Goal: Task Accomplishment & Management: Manage account settings

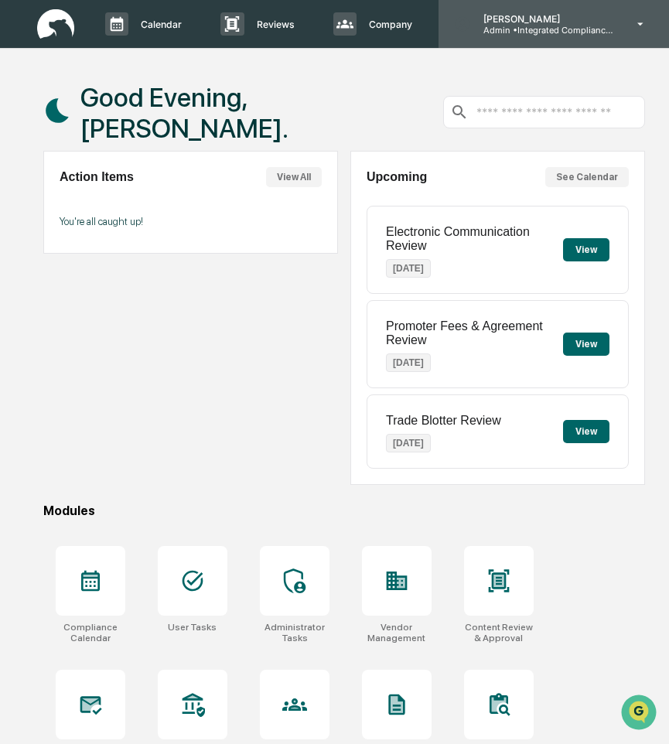
click at [551, 33] on p "Admin • Integrated Compliance Advisors - Consultants" at bounding box center [543, 30] width 144 height 11
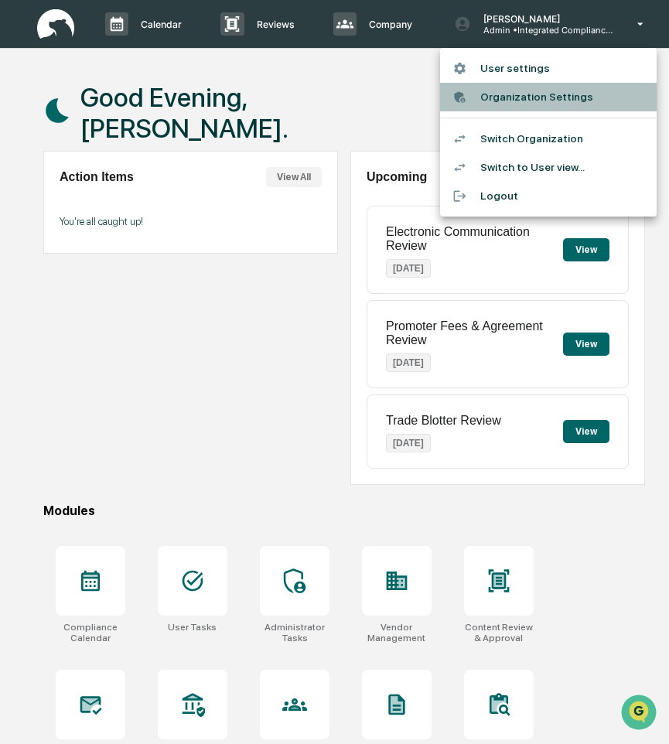
click at [539, 100] on li "Organization Settings" at bounding box center [548, 97] width 216 height 29
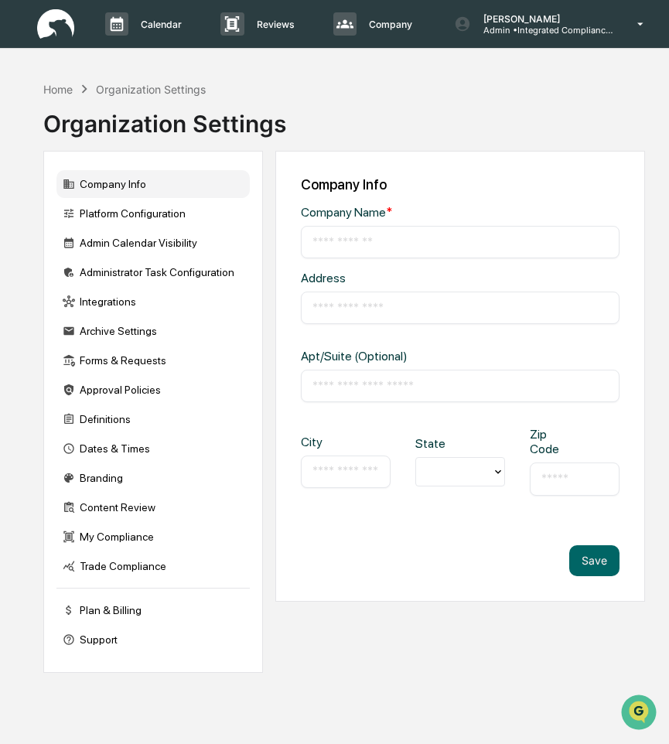
type input "**********"
type input "*******"
type input "*****"
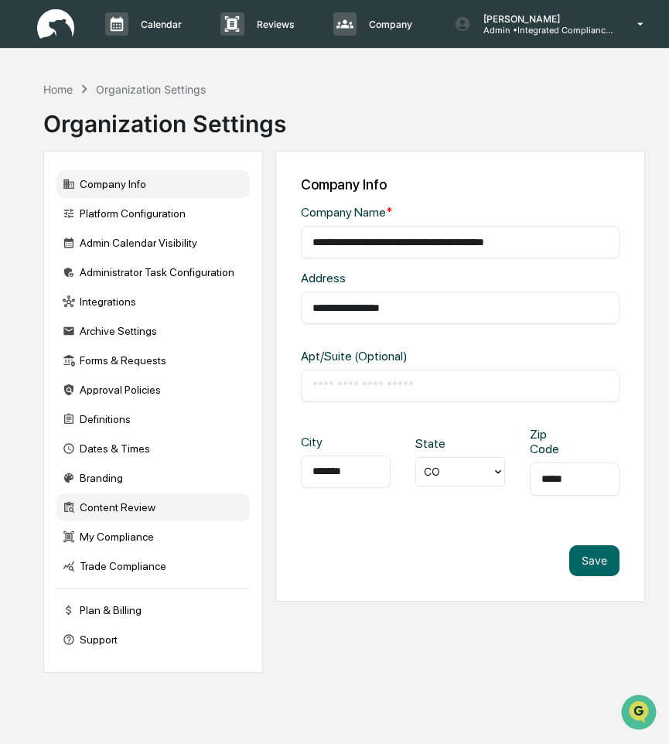
click at [150, 513] on div "Content Review" at bounding box center [152, 507] width 193 height 28
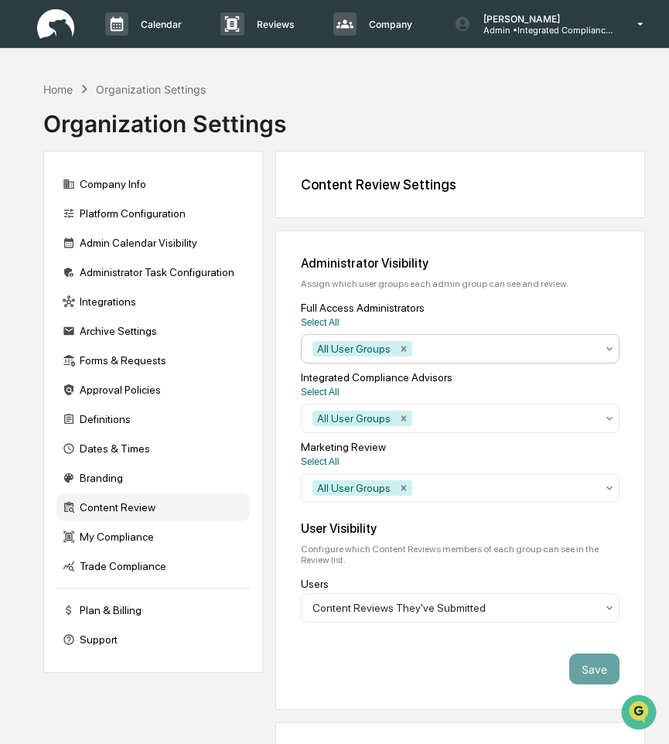
click at [481, 342] on div at bounding box center [505, 348] width 181 height 15
click at [482, 345] on div at bounding box center [505, 348] width 181 height 15
type input "******"
click at [482, 349] on div at bounding box center [505, 348] width 181 height 15
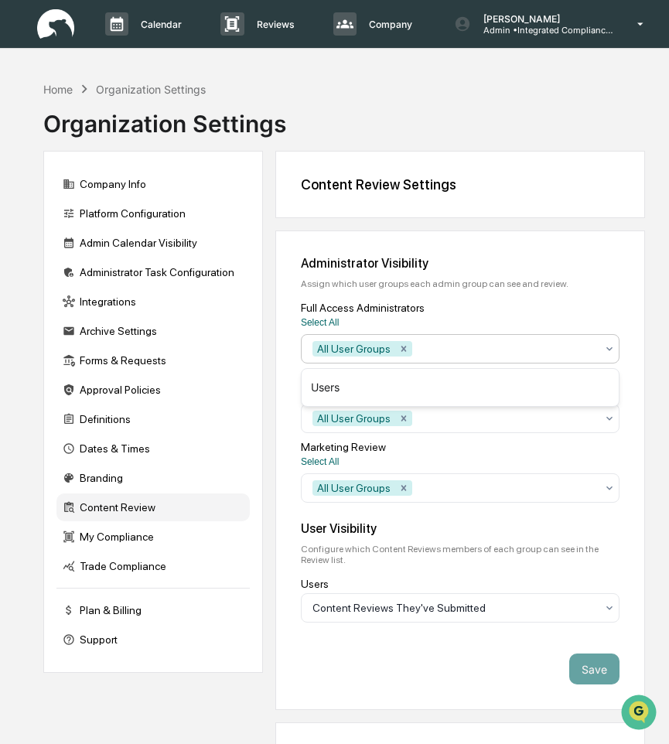
click at [482, 349] on div at bounding box center [505, 348] width 181 height 15
type input "****"
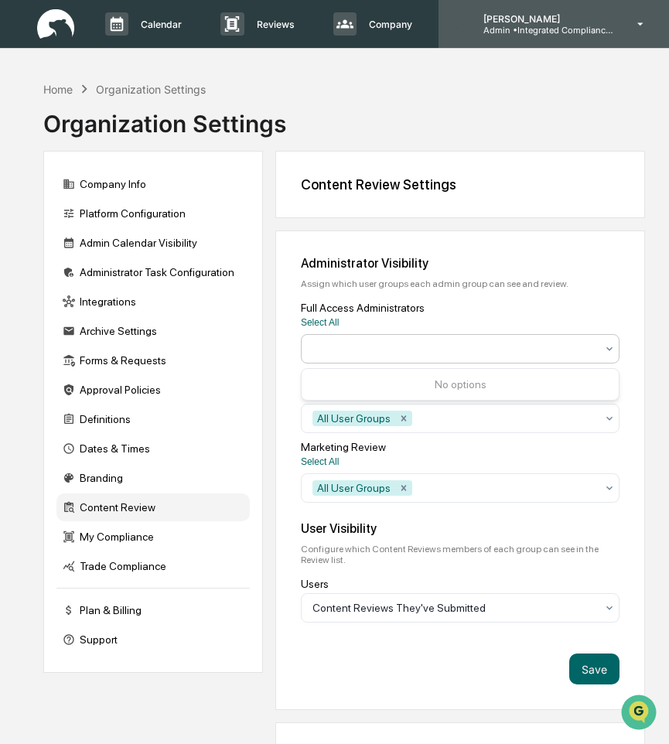
click at [556, 36] on div "[PERSON_NAME] Admin • Integrated Compliance Advisors - Consultants" at bounding box center [553, 24] width 231 height 48
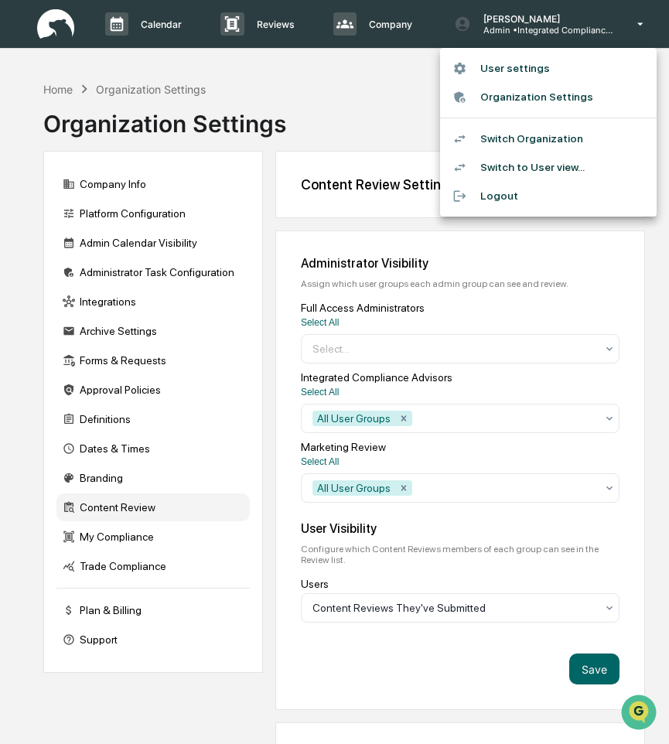
click at [390, 29] on div at bounding box center [334, 372] width 669 height 744
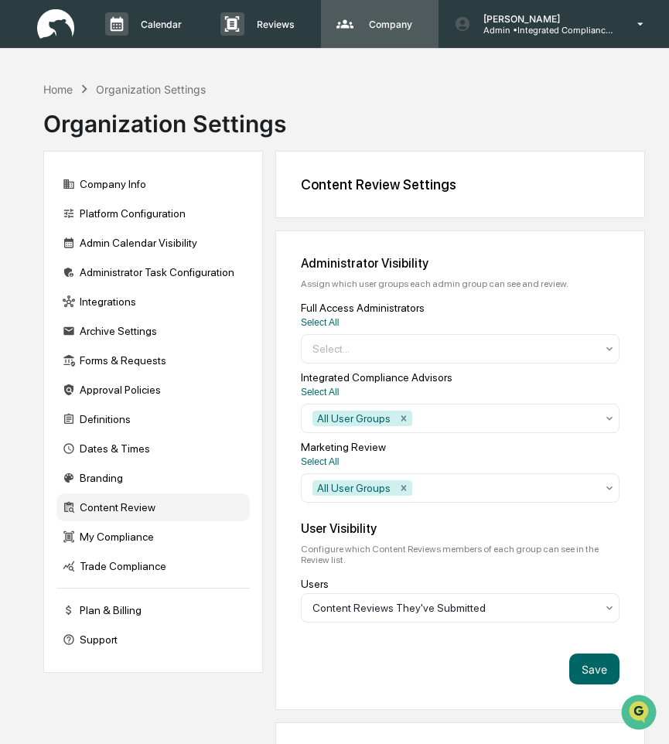
click at [376, 19] on p "Company" at bounding box center [387, 25] width 63 height 12
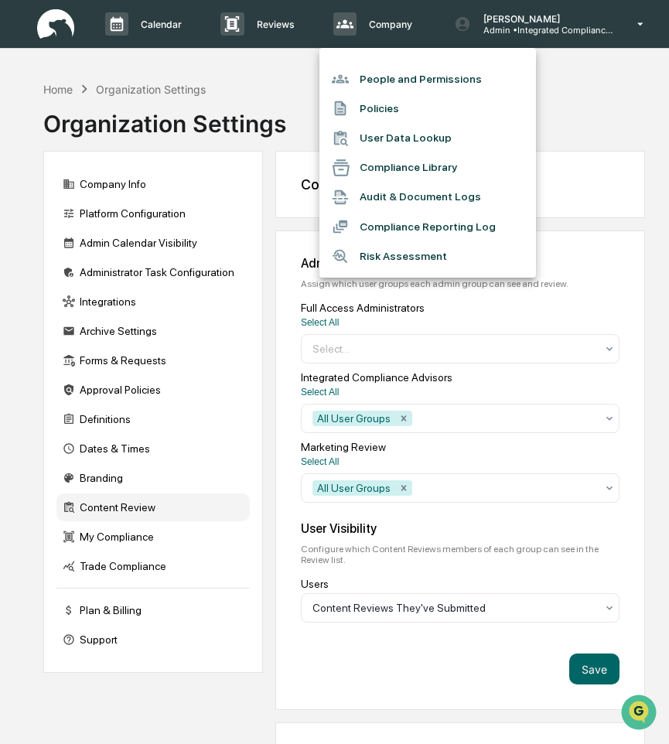
click at [381, 75] on li "People and Permissions" at bounding box center [427, 78] width 216 height 29
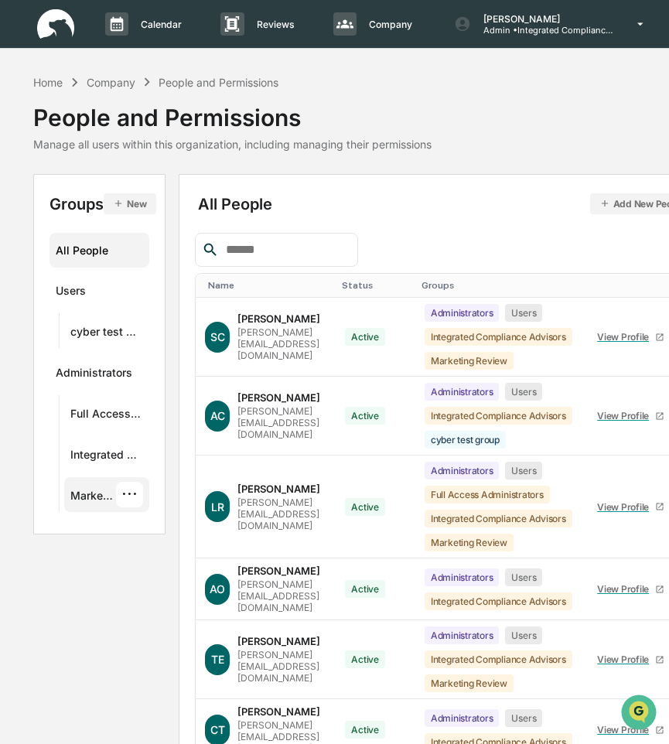
click at [112, 492] on div "Marketing Review" at bounding box center [92, 497] width 45 height 19
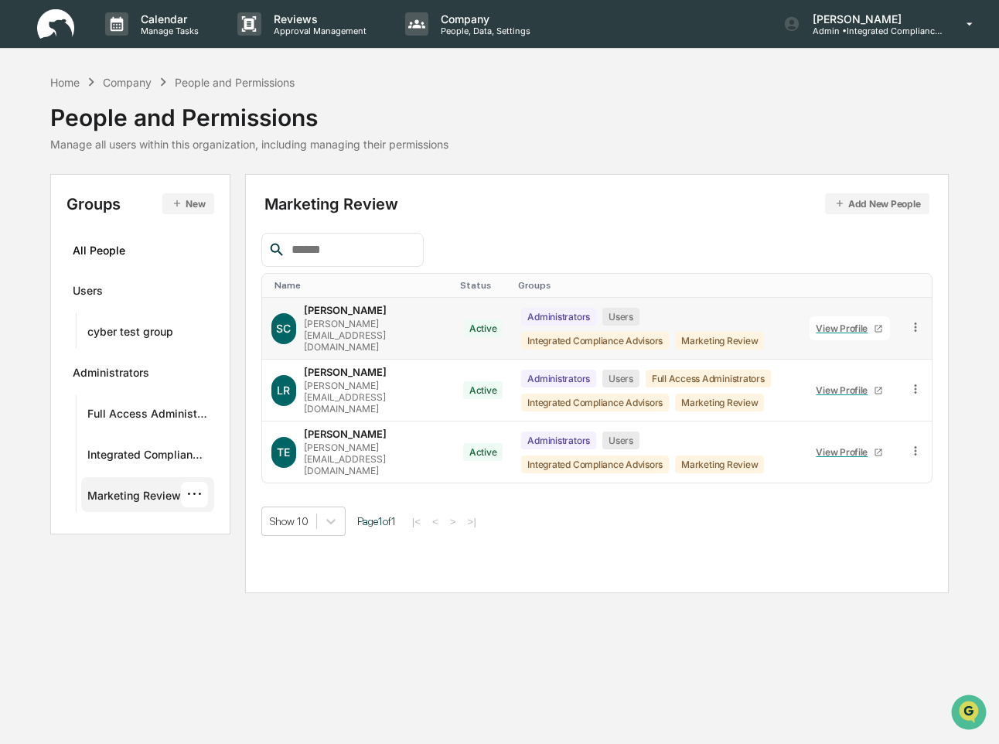
click at [668, 324] on icon at bounding box center [915, 327] width 15 height 15
click at [668, 355] on div "Groups & Permissions" at bounding box center [843, 351] width 133 height 19
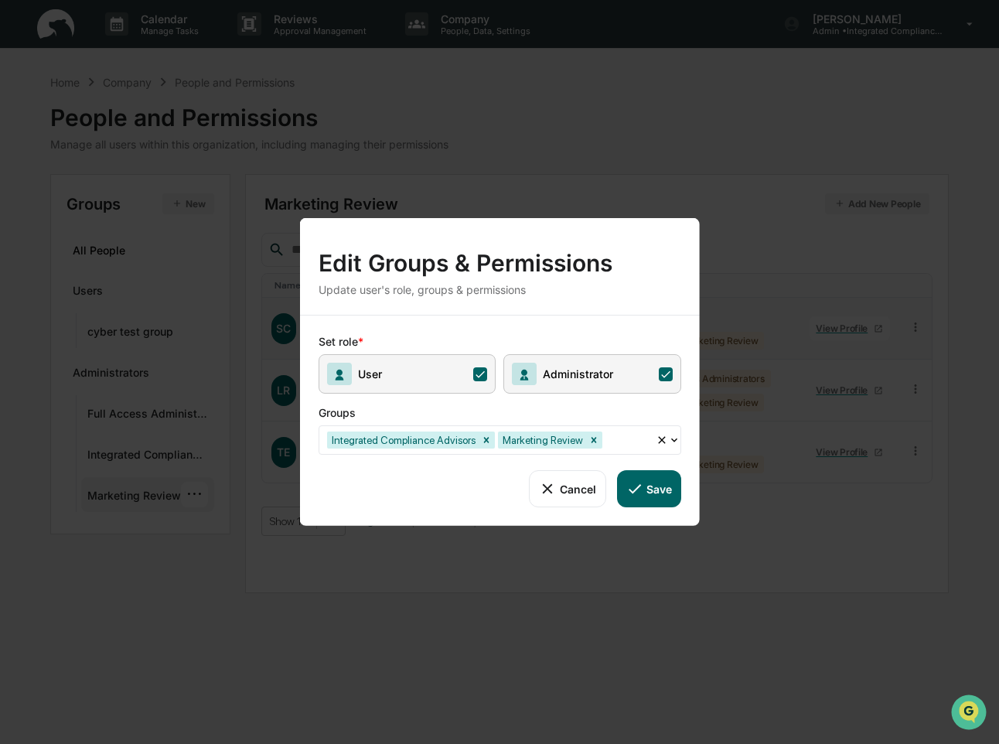
click at [655, 487] on button "Save" at bounding box center [648, 488] width 64 height 37
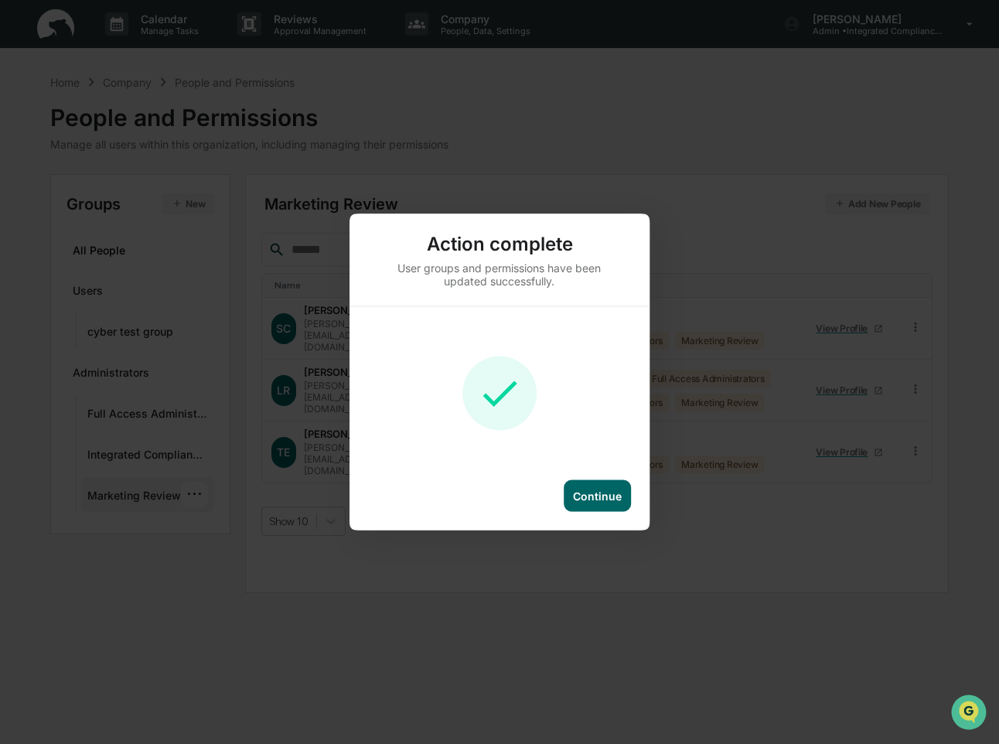
click at [606, 502] on div "Continue" at bounding box center [597, 495] width 49 height 13
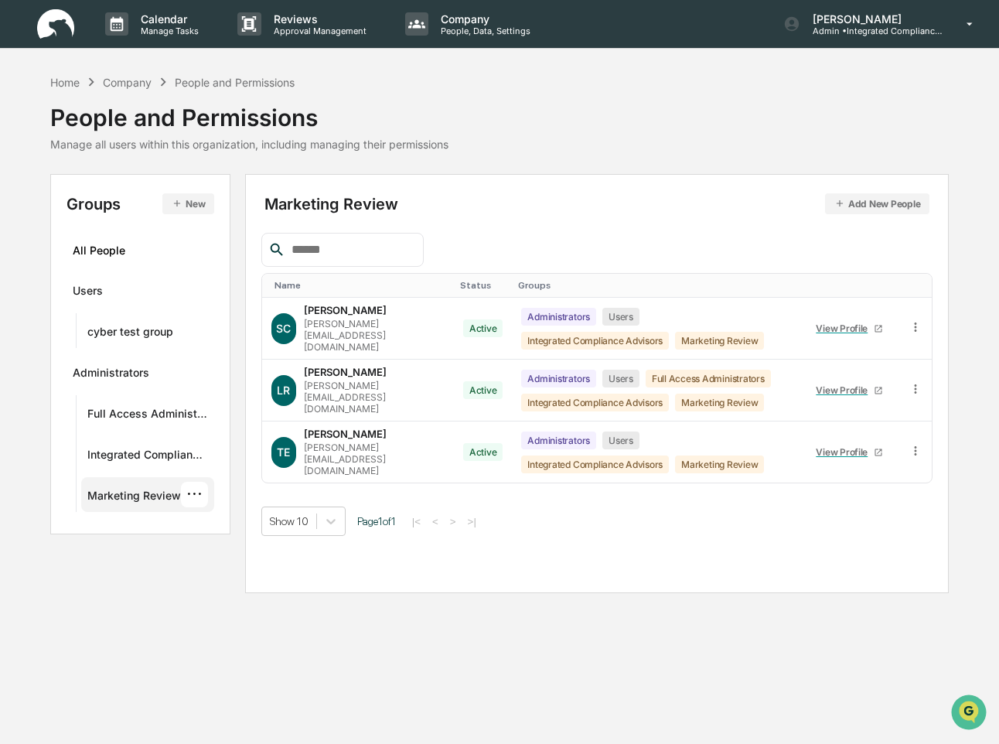
click at [198, 492] on div "···" at bounding box center [194, 495] width 27 height 26
click at [257, 609] on div "Delete Group" at bounding box center [313, 611] width 179 height 19
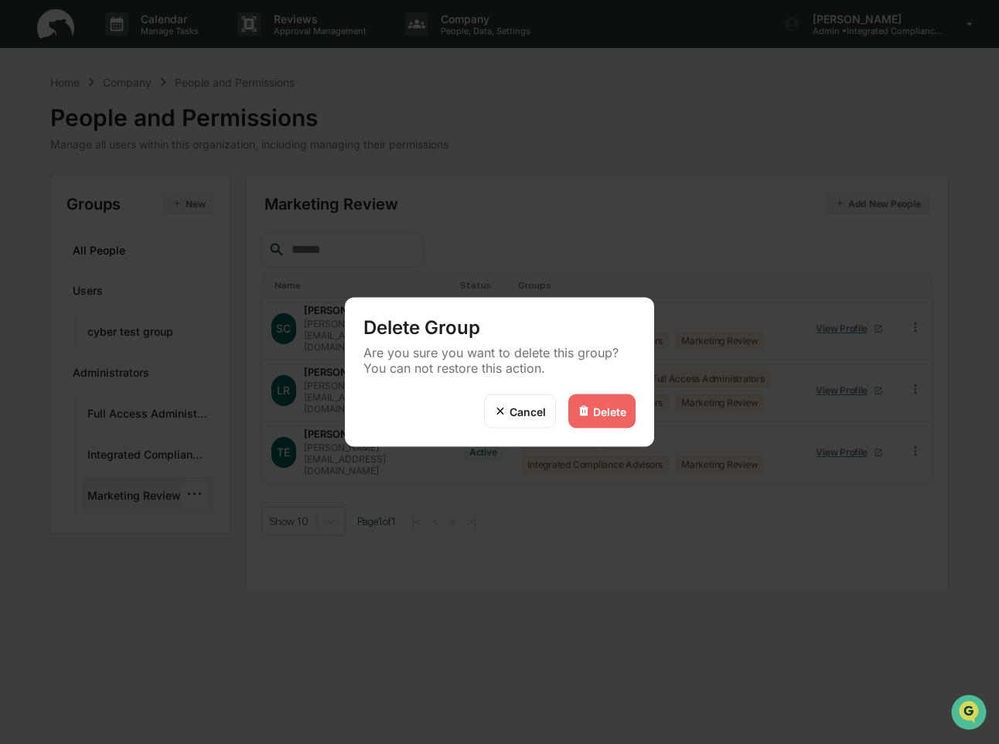
click at [618, 399] on div "Delete" at bounding box center [601, 411] width 67 height 34
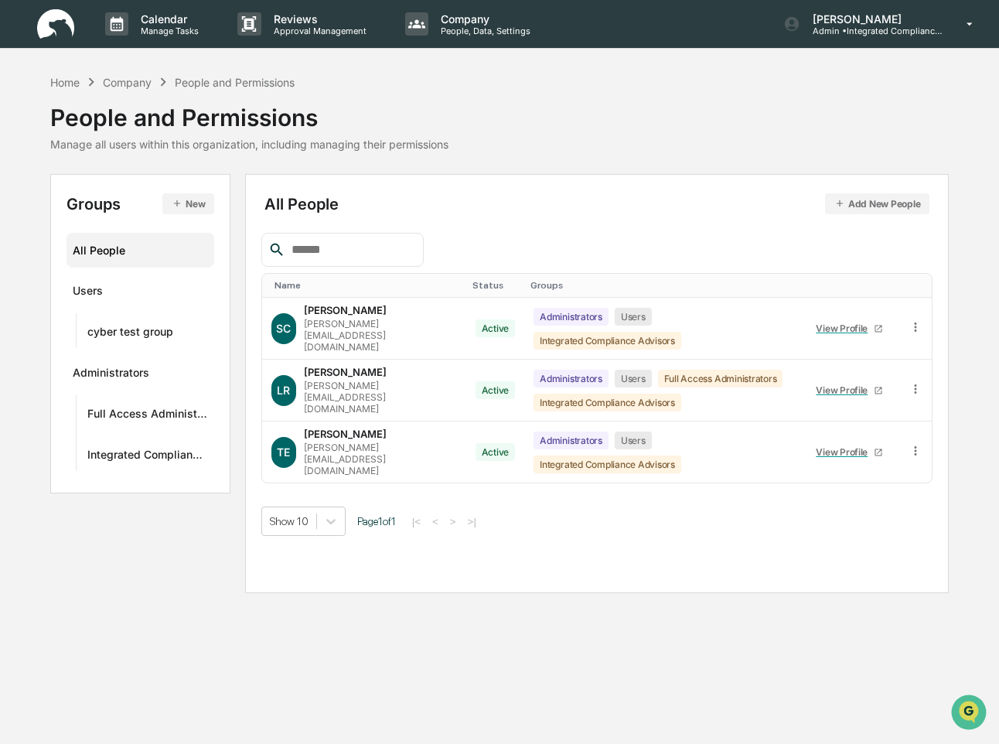
click at [199, 202] on button "New" at bounding box center [188, 203] width 52 height 21
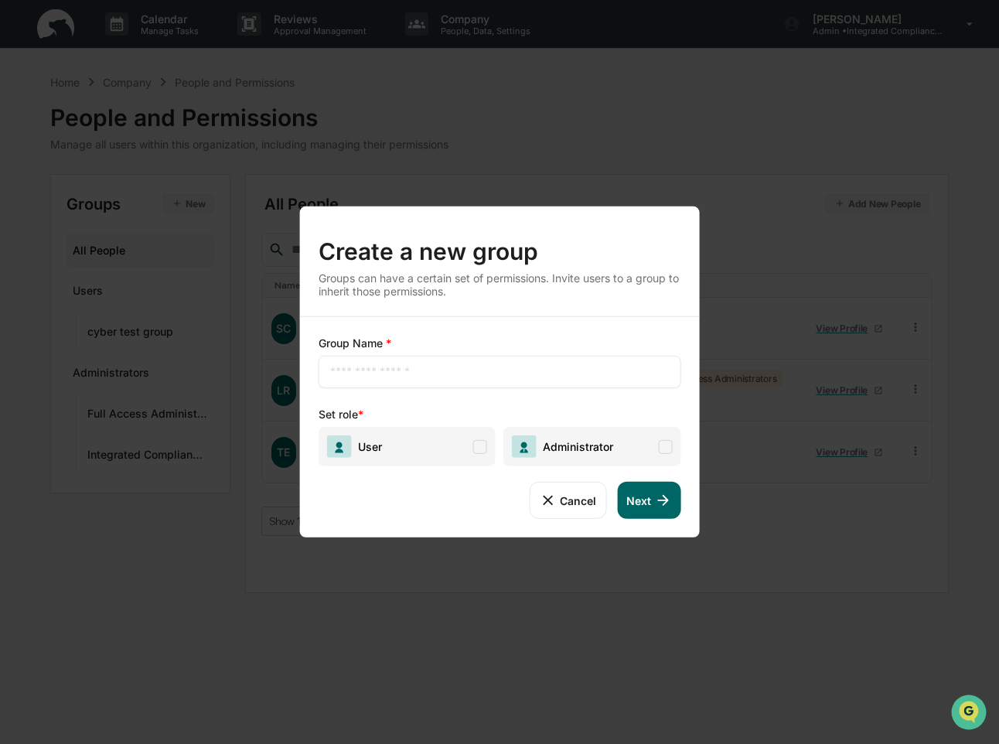
click at [335, 373] on input "text" at bounding box center [499, 371] width 339 height 15
type input "**********"
click at [441, 435] on span "User" at bounding box center [406, 446] width 177 height 39
click at [638, 444] on span "Administrator" at bounding box center [591, 446] width 177 height 39
click at [648, 504] on button "Next" at bounding box center [648, 500] width 63 height 37
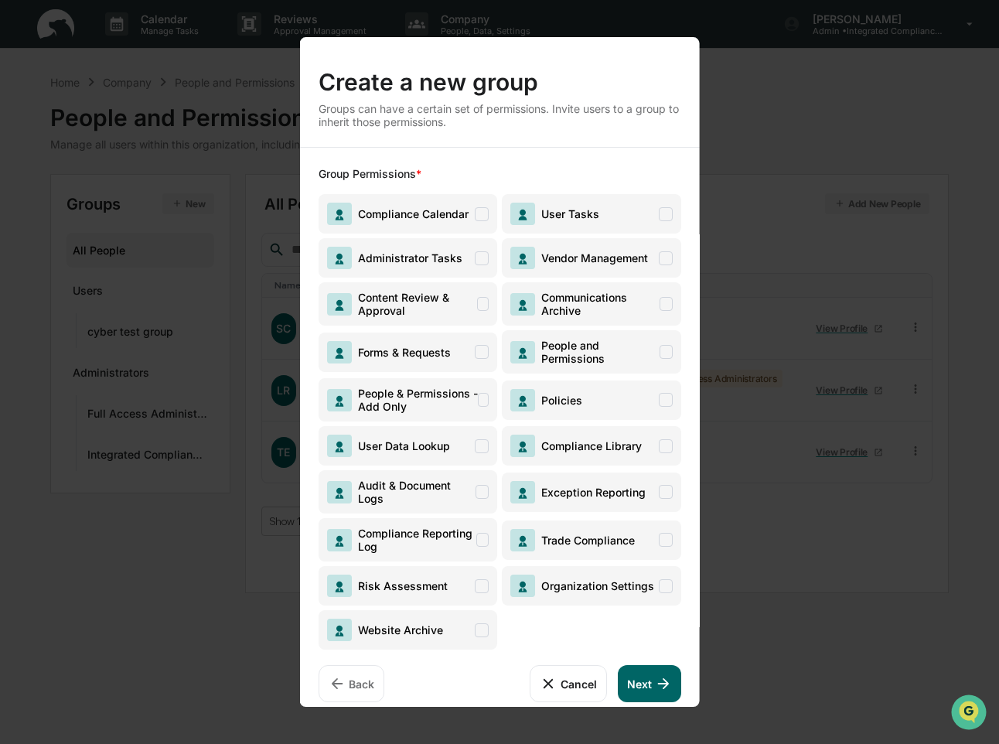
click at [482, 311] on span "Content Review & Approval" at bounding box center [407, 303] width 179 height 43
click at [664, 686] on icon at bounding box center [662, 683] width 11 height 11
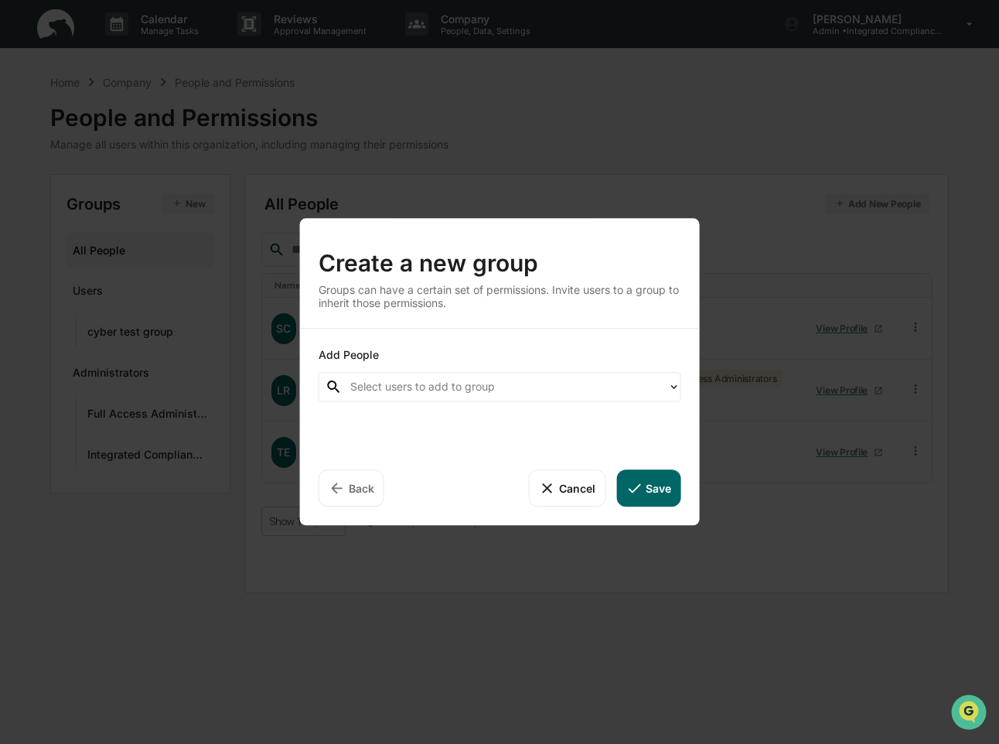
click at [625, 391] on div at bounding box center [505, 387] width 310 height 18
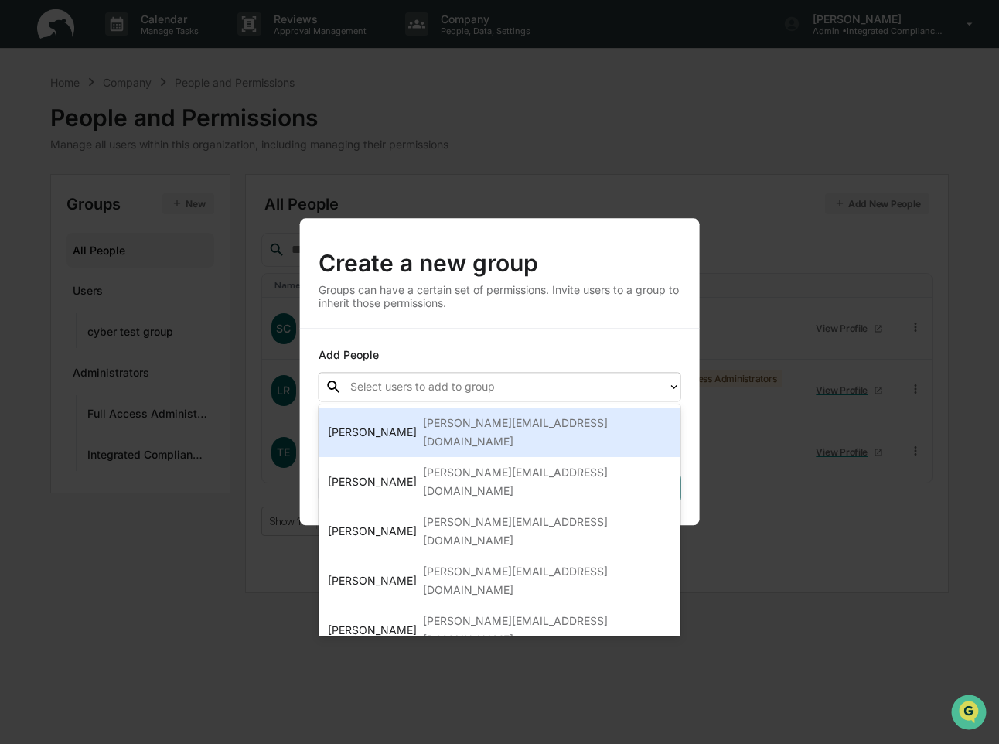
type input "*"
click at [601, 417] on div "[PERSON_NAME] [PERSON_NAME][EMAIL_ADDRESS][DOMAIN_NAME]" at bounding box center [500, 432] width 344 height 37
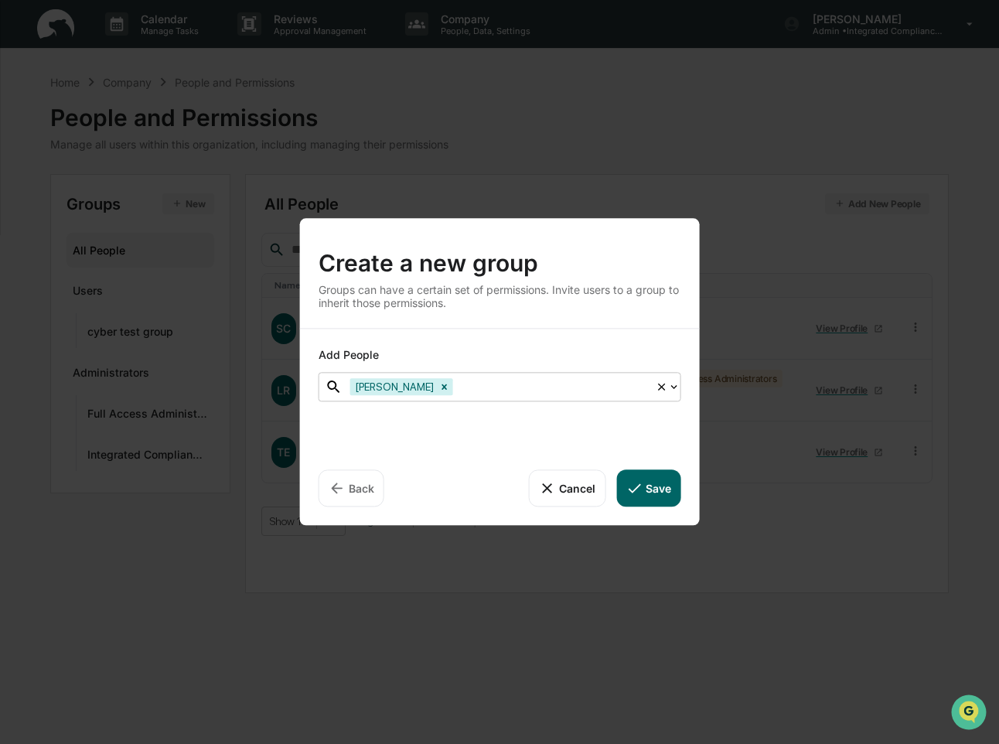
click at [583, 393] on div at bounding box center [552, 387] width 192 height 18
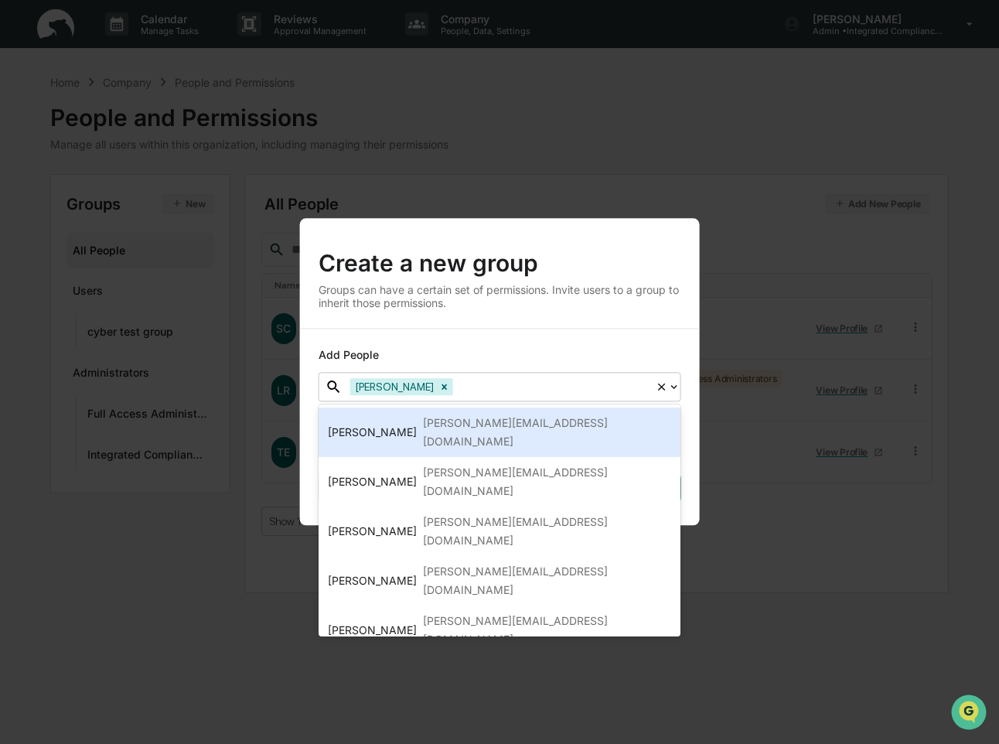
click at [577, 387] on div at bounding box center [552, 387] width 192 height 18
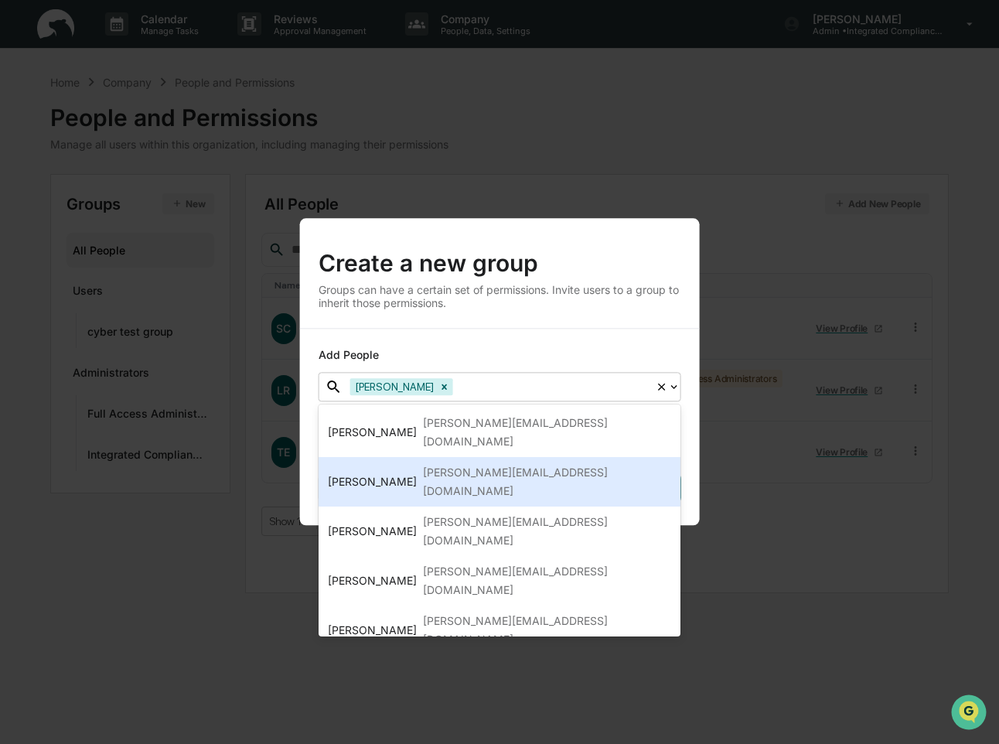
click at [521, 463] on div "[PERSON_NAME][EMAIL_ADDRESS][DOMAIN_NAME]" at bounding box center [547, 481] width 249 height 37
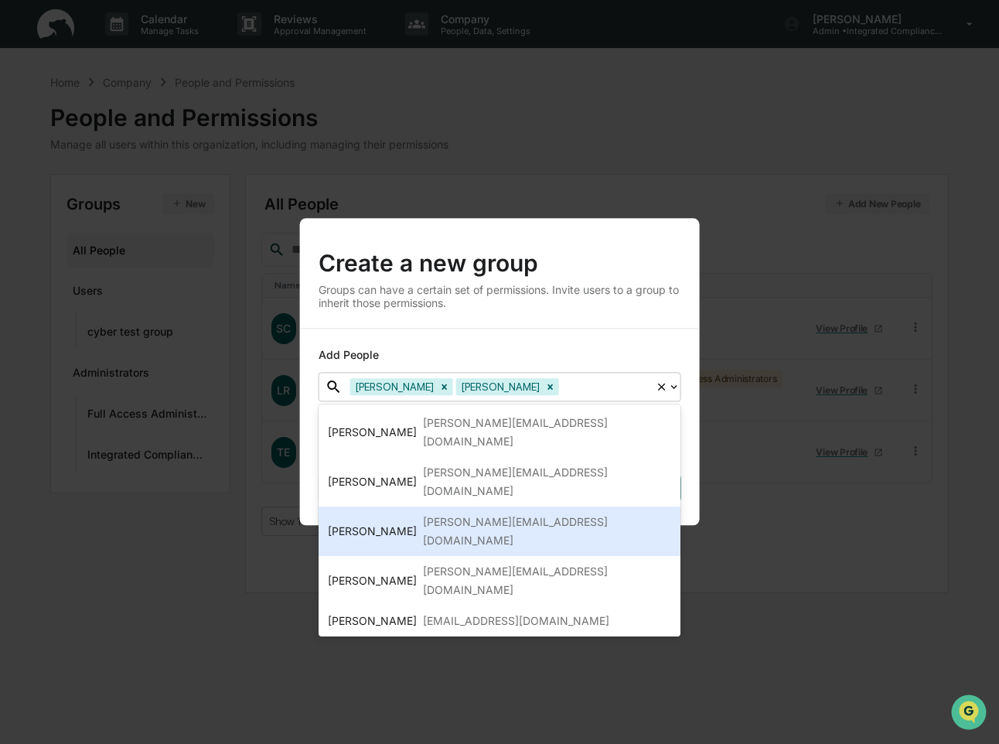
click at [518, 512] on div "[PERSON_NAME][EMAIL_ADDRESS][DOMAIN_NAME]" at bounding box center [547, 530] width 249 height 37
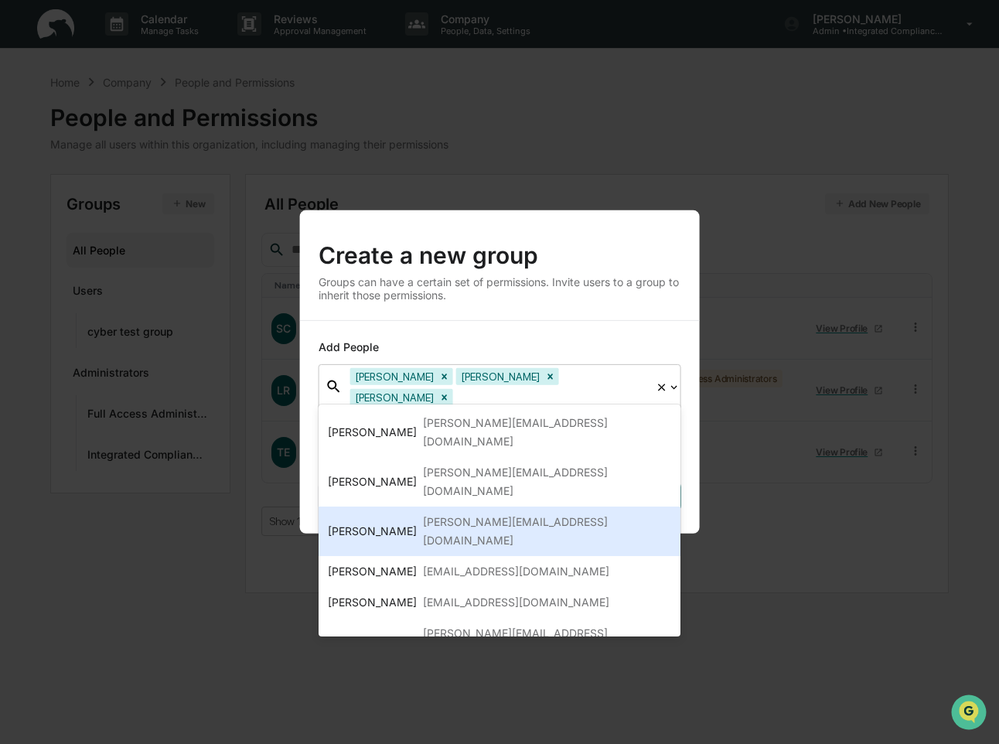
click at [668, 487] on div "Add People option [PERSON_NAME], selected. [PERSON_NAME], 3 of 7. 7 results ava…" at bounding box center [500, 427] width 400 height 213
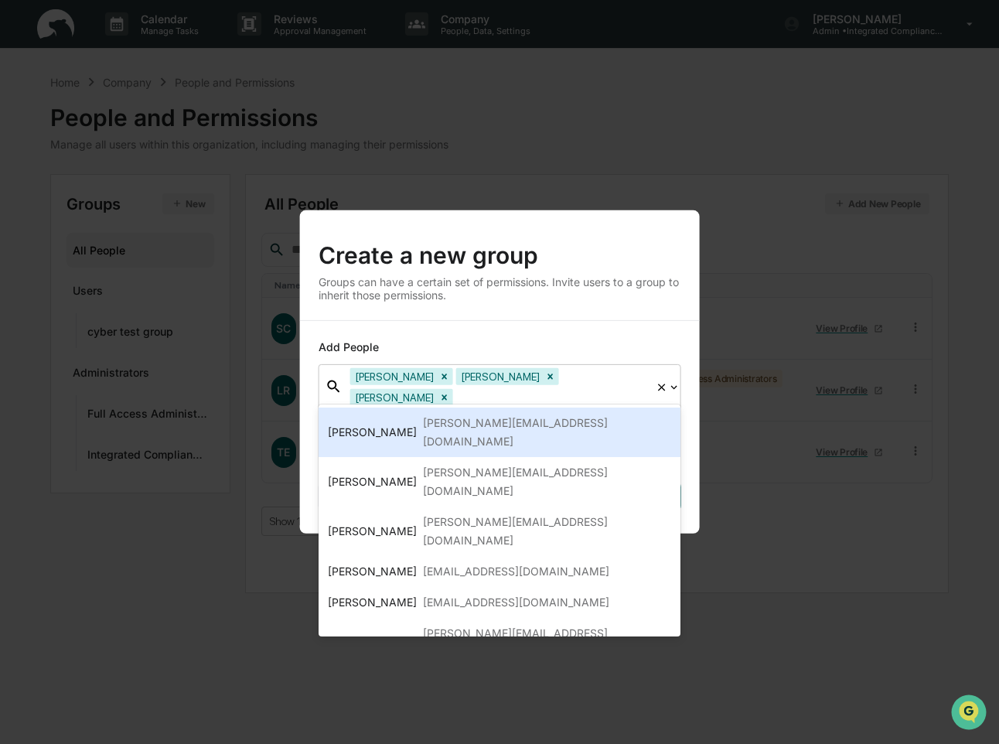
click at [668, 376] on div at bounding box center [667, 387] width 25 height 44
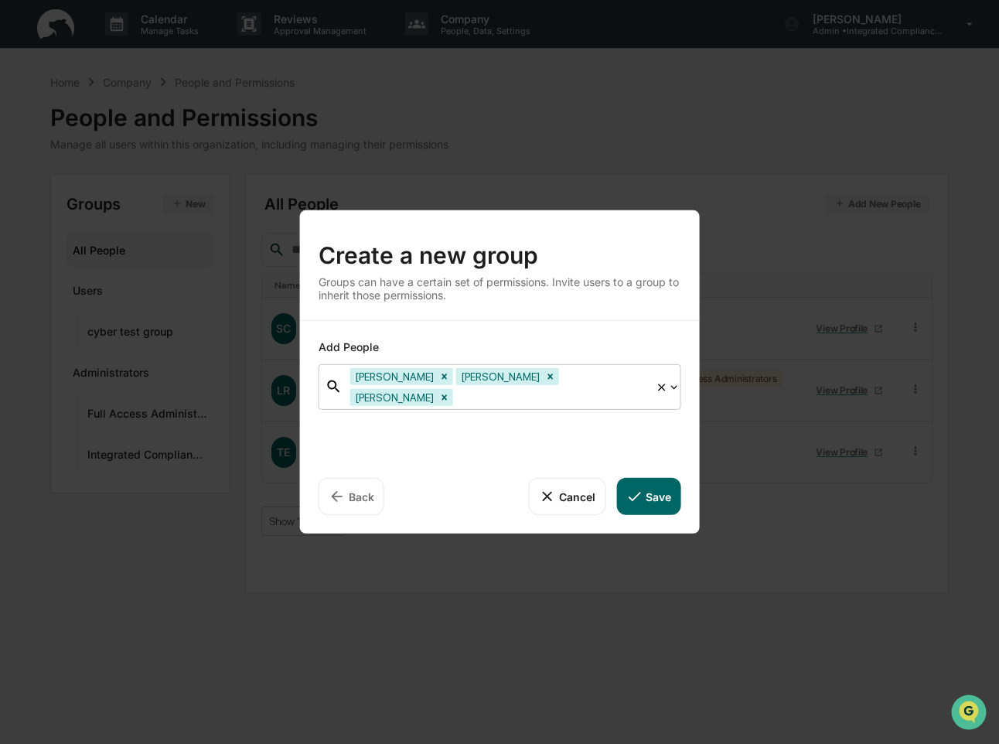
click at [654, 490] on button "Save" at bounding box center [648, 496] width 64 height 37
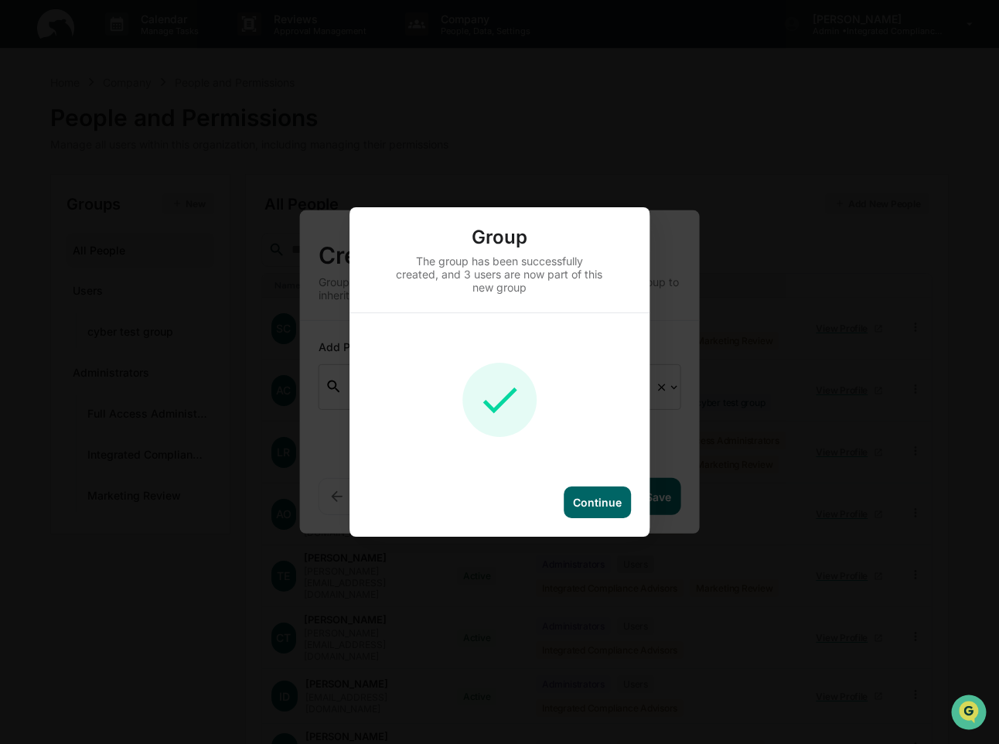
click at [594, 503] on div "Continue" at bounding box center [597, 501] width 49 height 13
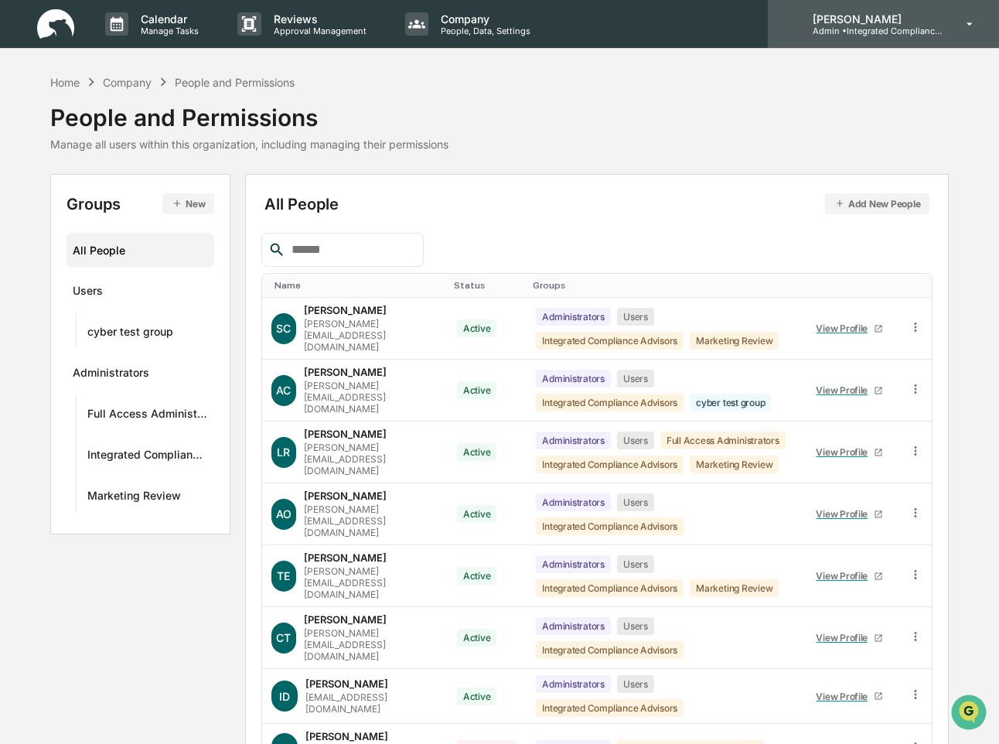
click at [668, 26] on p "Admin • Integrated Compliance Advisors - Consultants" at bounding box center [872, 31] width 144 height 11
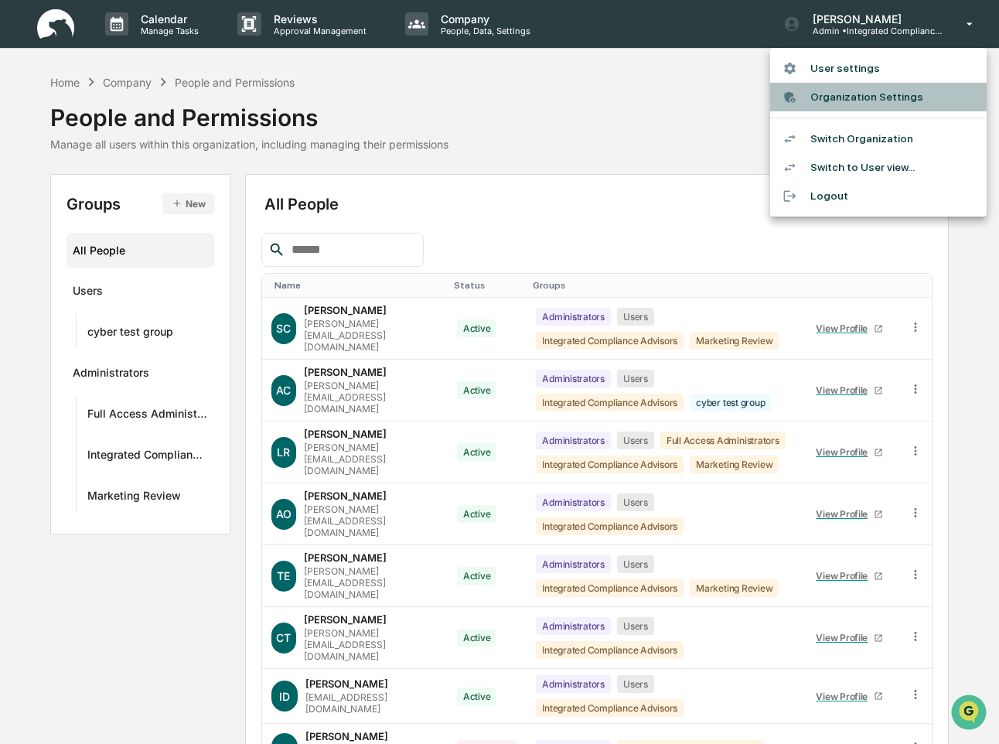
click at [668, 98] on li "Organization Settings" at bounding box center [878, 97] width 216 height 29
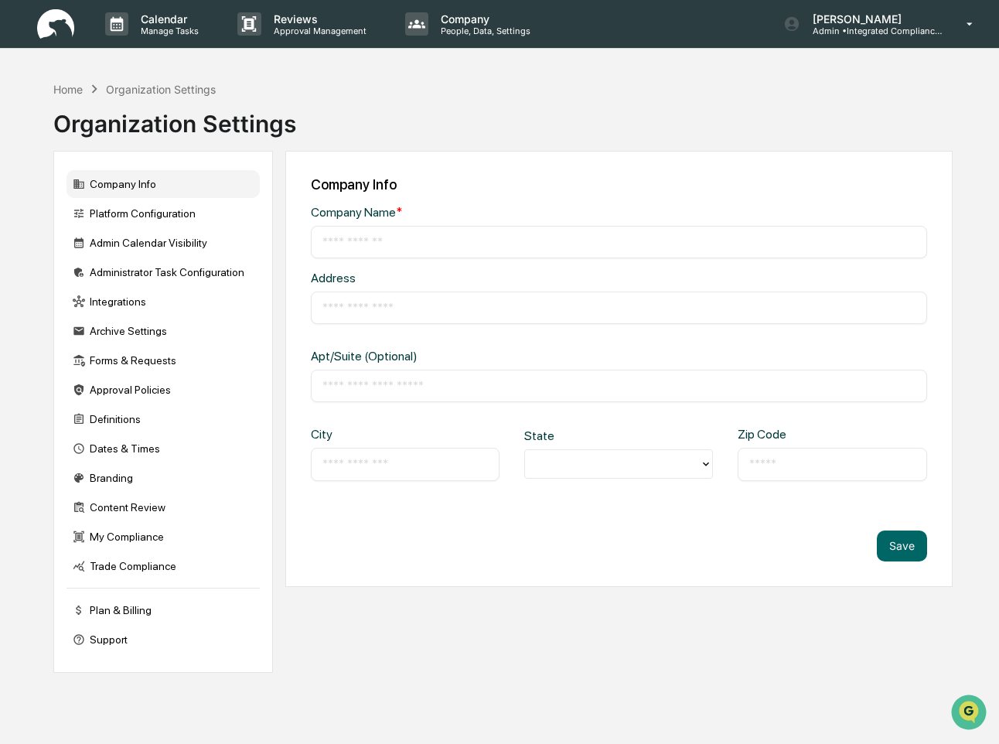
type input "**********"
type input "*******"
type input "*****"
click at [142, 509] on div "Content Review" at bounding box center [162, 507] width 193 height 28
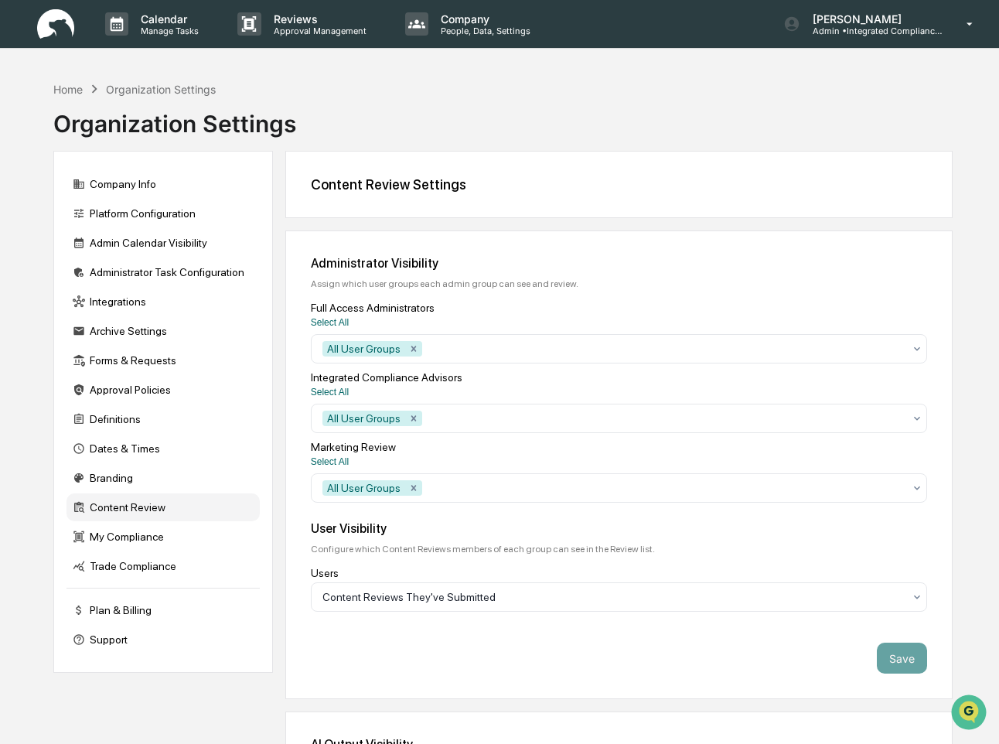
click at [488, 369] on div "Administrator Visibility Assign which user groups each admin group can see and …" at bounding box center [619, 379] width 616 height 247
click at [490, 354] on div at bounding box center [664, 348] width 478 height 15
click at [413, 352] on icon "Remove All User Groups" at bounding box center [413, 348] width 11 height 11
click at [417, 350] on div at bounding box center [612, 348] width 580 height 15
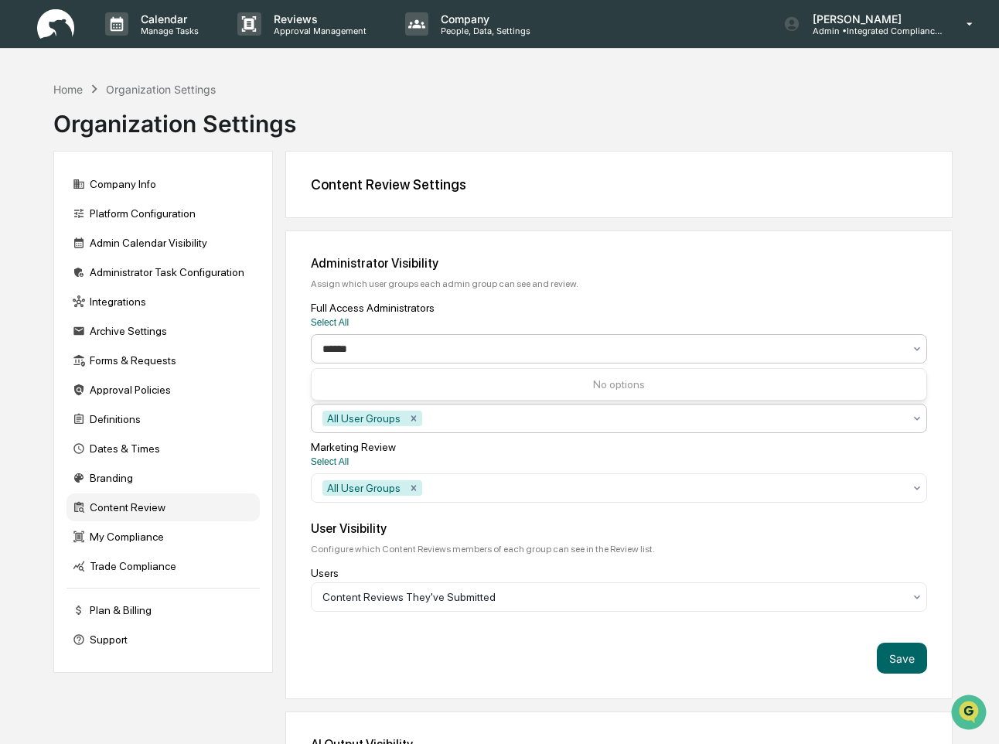
type input "******"
click at [446, 420] on div at bounding box center [664, 417] width 478 height 15
click at [403, 199] on div "Content Review Settings" at bounding box center [618, 184] width 667 height 67
